Goal: Task Accomplishment & Management: Complete application form

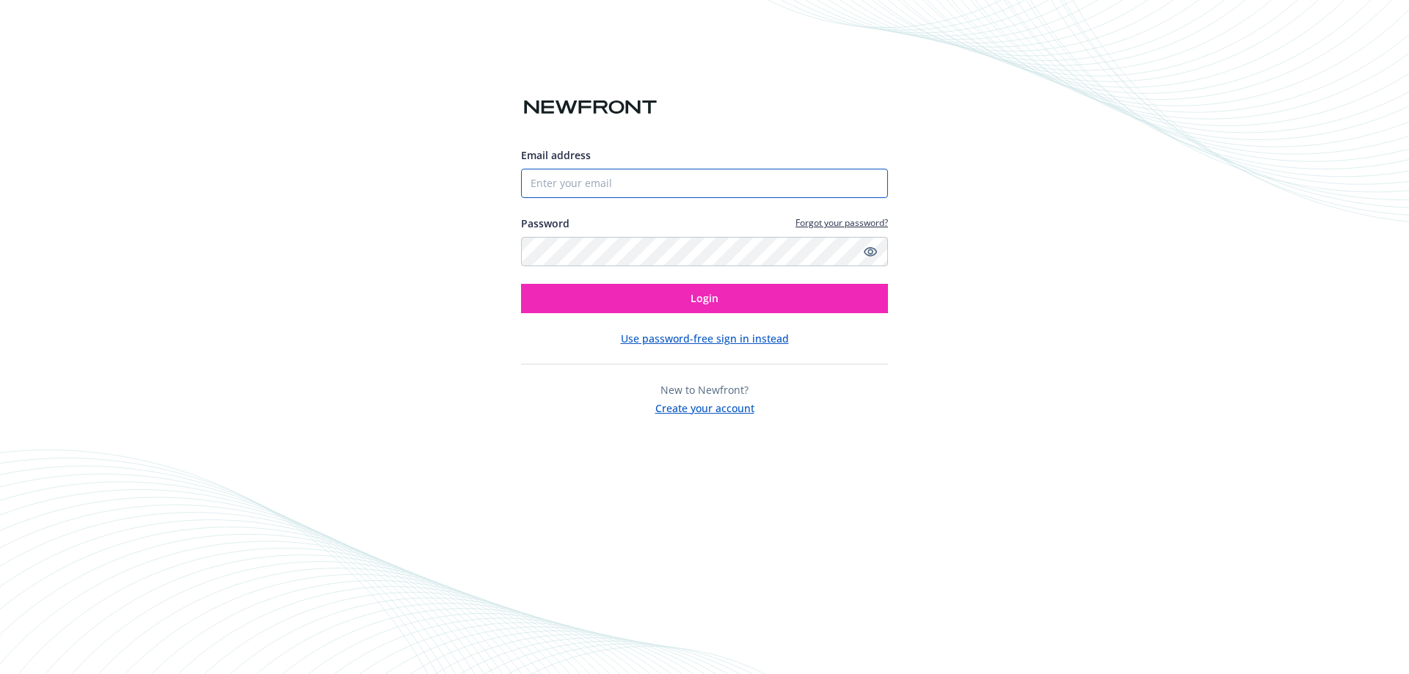
click at [639, 186] on input "Email address" at bounding box center [704, 183] width 367 height 29
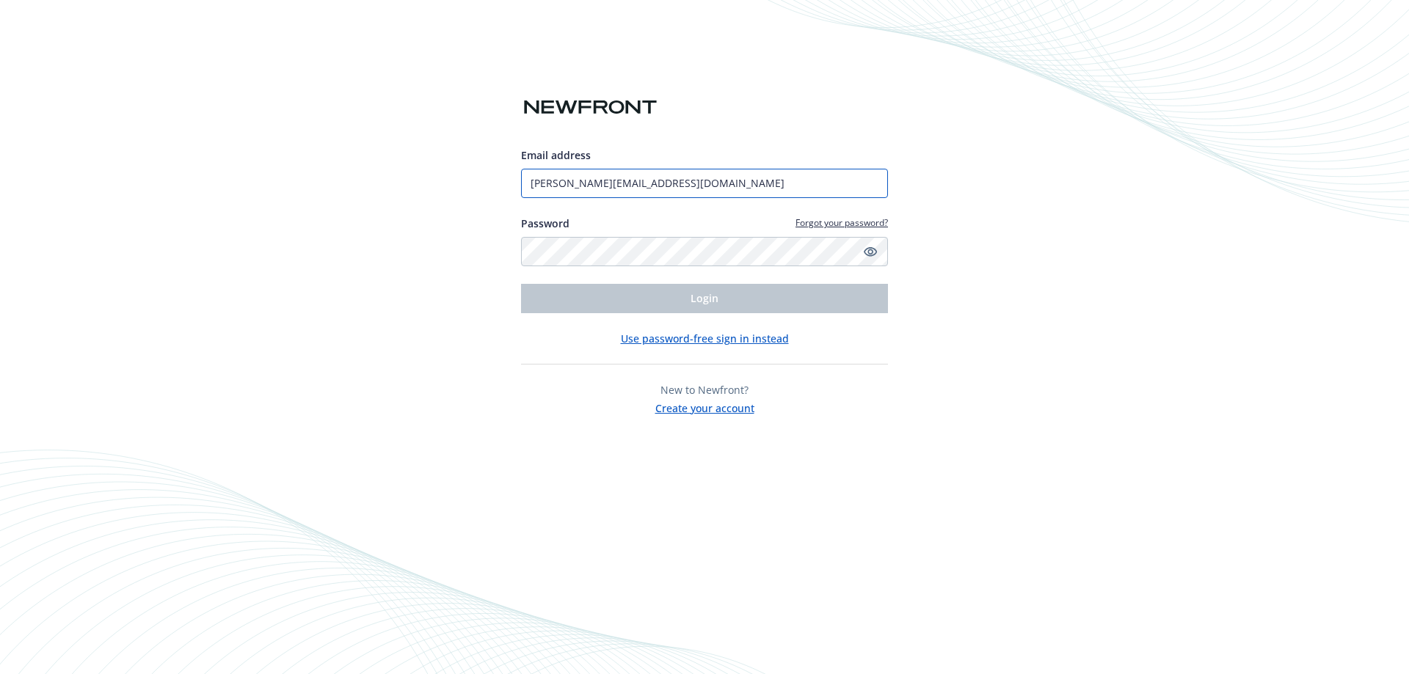
click at [639, 193] on input "[PERSON_NAME][EMAIL_ADDRESS][DOMAIN_NAME]" at bounding box center [704, 183] width 367 height 29
type input "[PERSON_NAME][EMAIL_ADDRESS][DOMAIN_NAME]"
click at [678, 187] on input "[PERSON_NAME][EMAIL_ADDRESS][DOMAIN_NAME]" at bounding box center [704, 183] width 367 height 29
click at [555, 195] on input "[PERSON_NAME][EMAIL_ADDRESS][DOMAIN_NAME]" at bounding box center [704, 183] width 367 height 29
click at [1062, 253] on div "Email address [PERSON_NAME][EMAIL_ADDRESS][DOMAIN_NAME] Password Forgot your pa…" at bounding box center [704, 337] width 1409 height 674
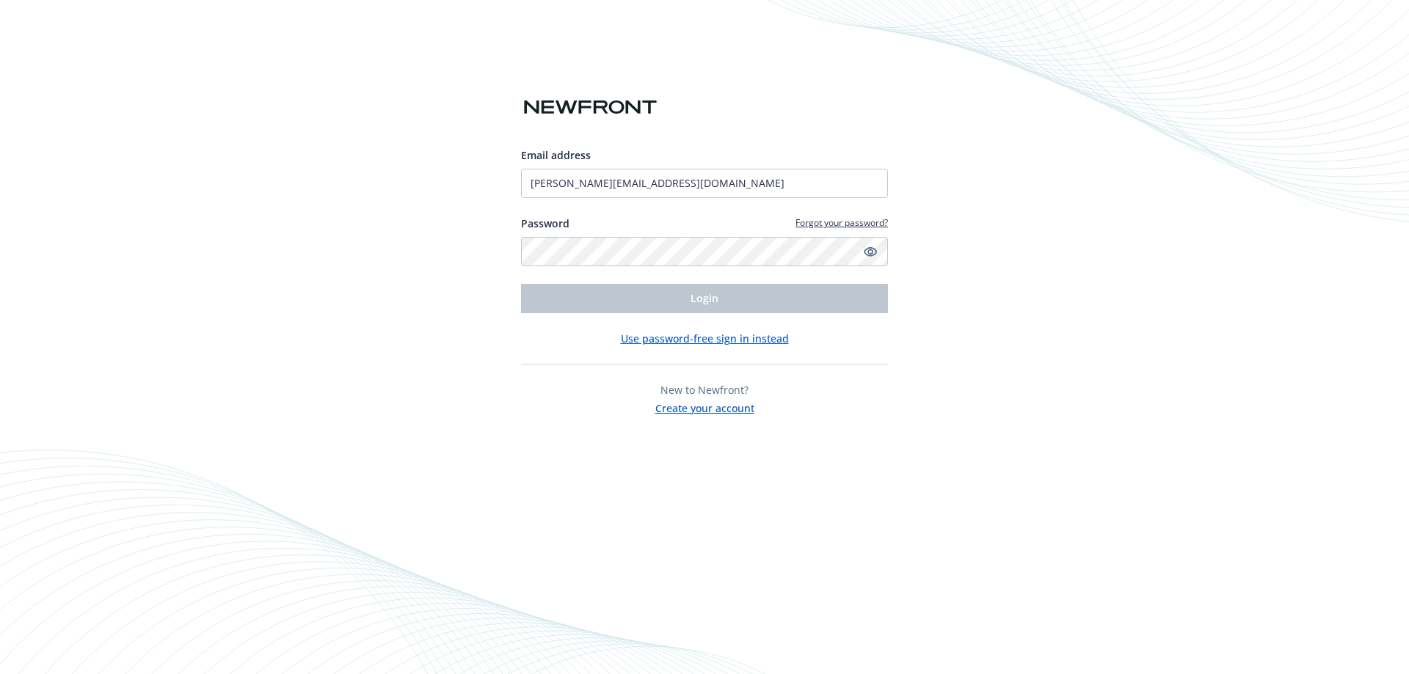
click at [737, 410] on button "Create your account" at bounding box center [704, 407] width 99 height 18
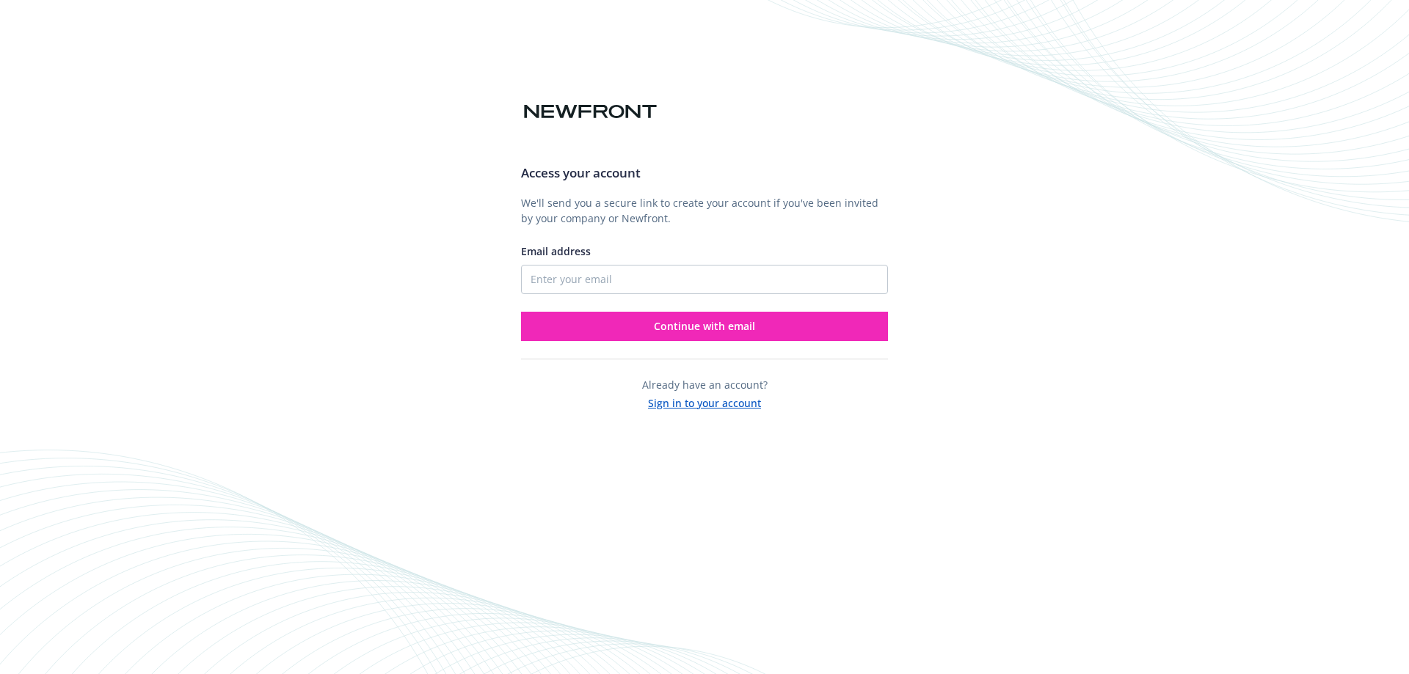
drag, startPoint x: 631, startPoint y: 296, endPoint x: 633, endPoint y: 275, distance: 21.4
click at [632, 279] on div "Access your account We'll send you a secure link to create your account if you'…" at bounding box center [704, 246] width 367 height 189
click at [633, 273] on input "Email address" at bounding box center [704, 279] width 367 height 29
type input "[EMAIL_ADDRESS][DOMAIN_NAME]"
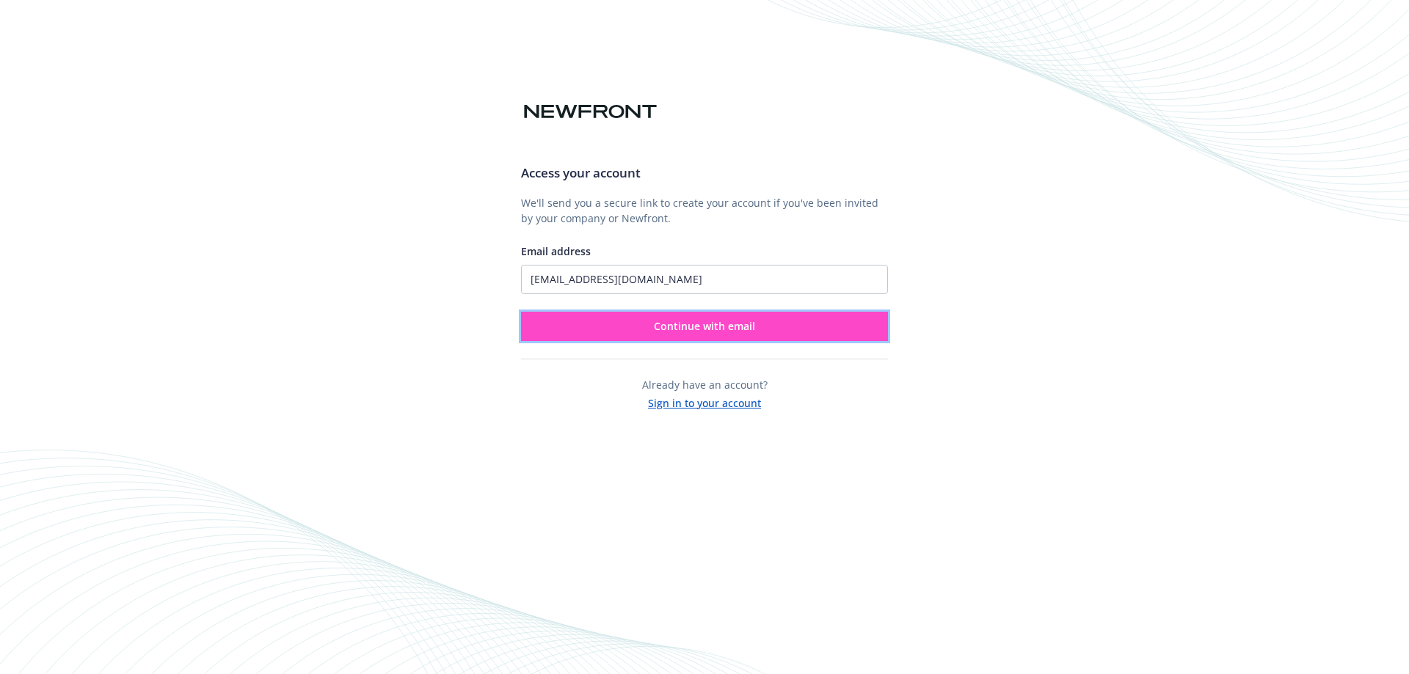
click at [718, 330] on span "Continue with email" at bounding box center [704, 326] width 101 height 14
